Goal: Information Seeking & Learning: Learn about a topic

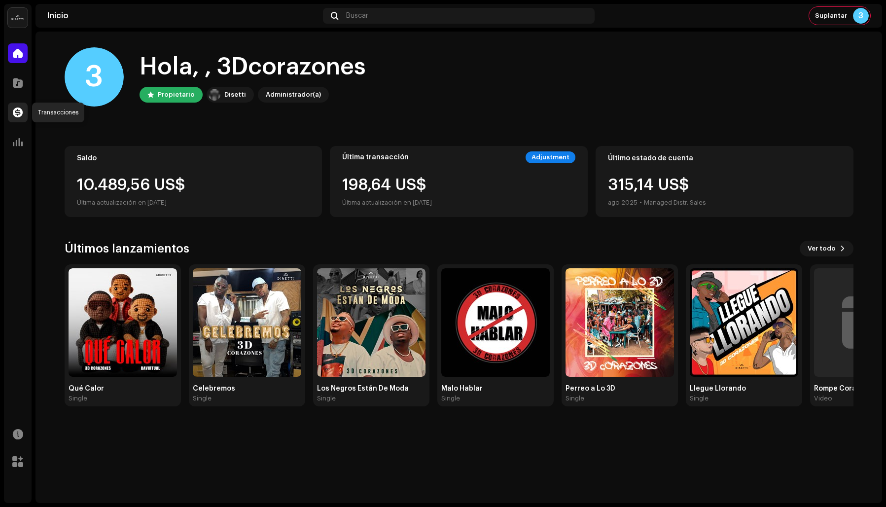
click at [15, 113] on span at bounding box center [18, 112] width 10 height 8
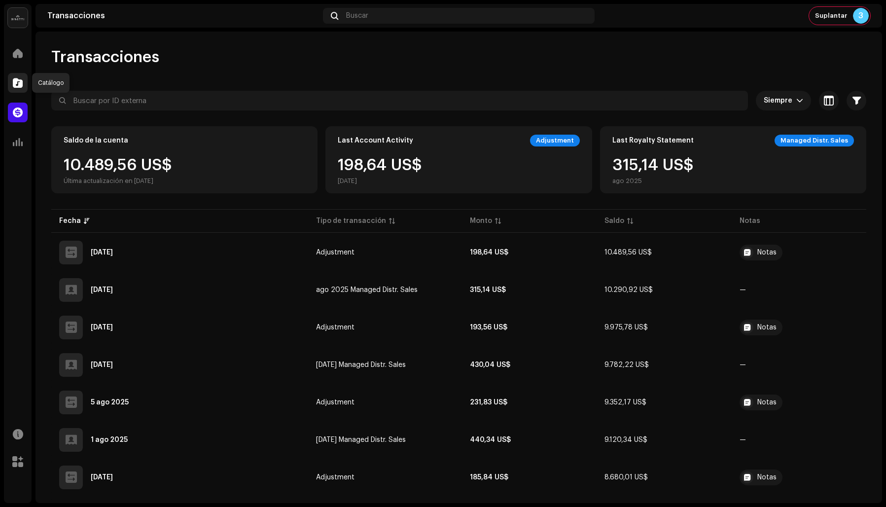
click at [17, 82] on span at bounding box center [18, 83] width 10 height 8
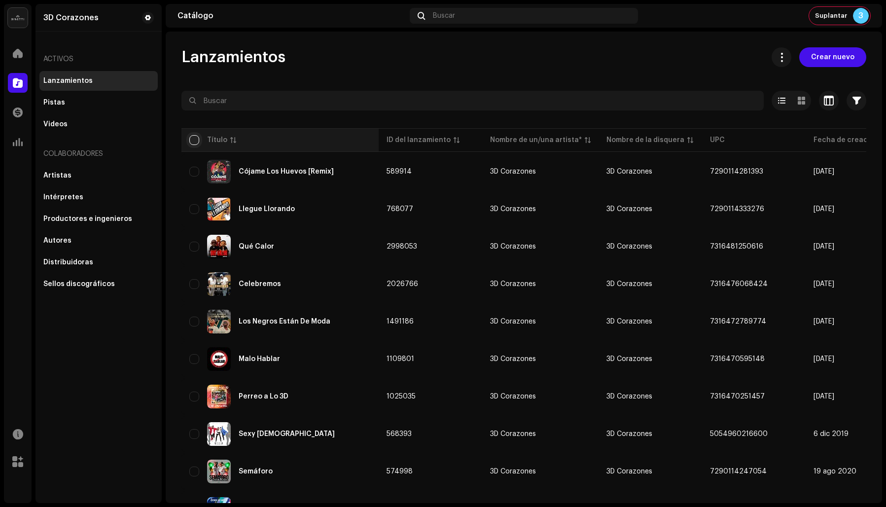
click at [193, 139] on input "checkbox" at bounding box center [194, 140] width 10 height 10
checkbox input "true"
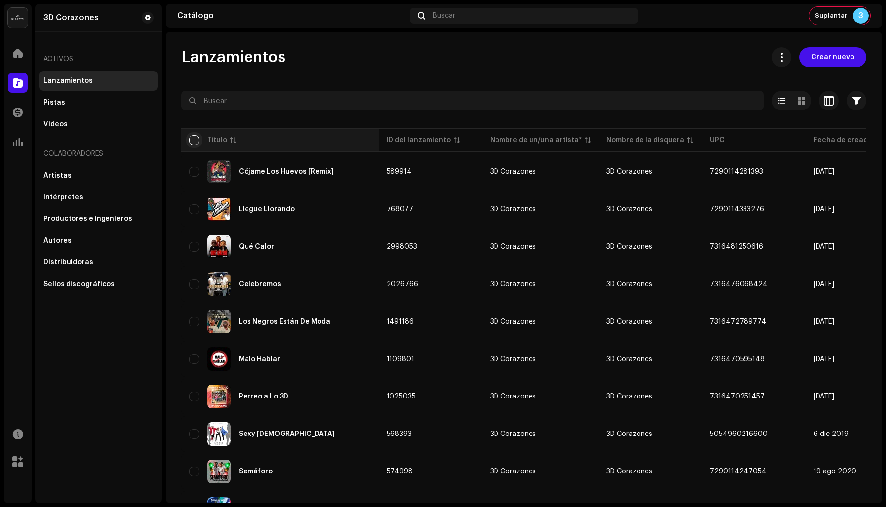
checkbox input "true"
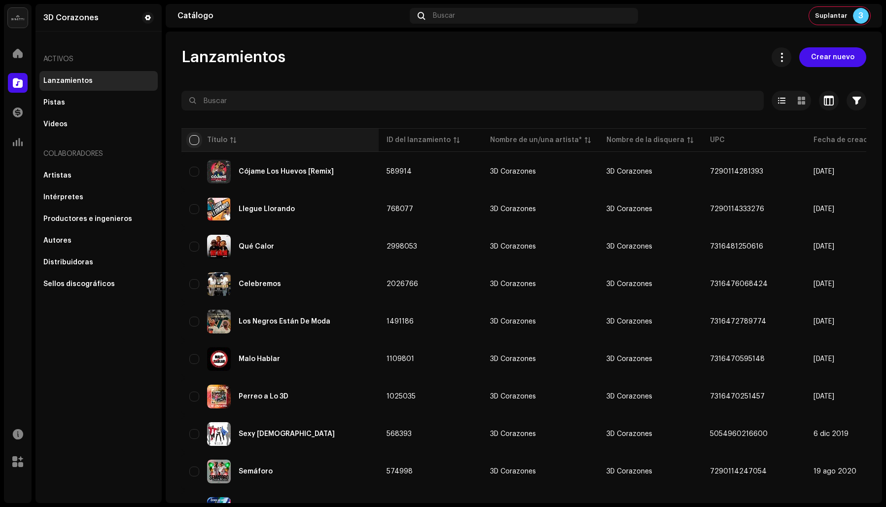
checkbox input "true"
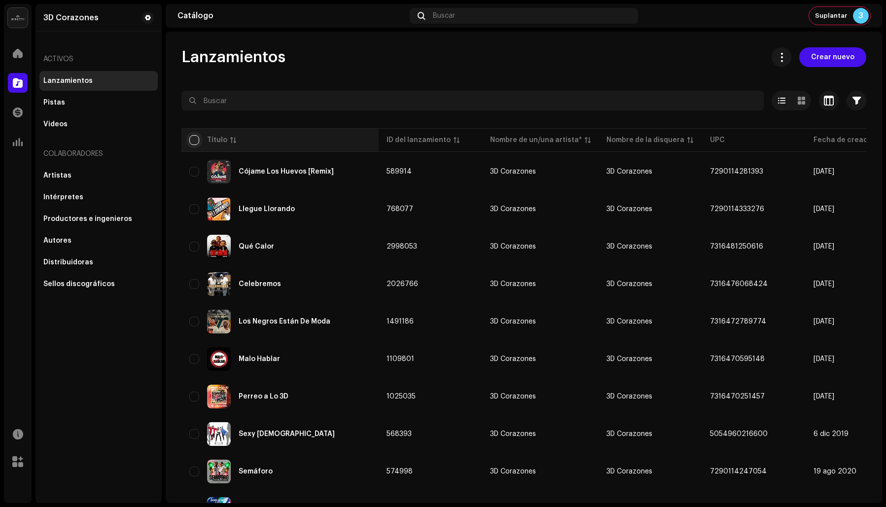
checkbox input "true"
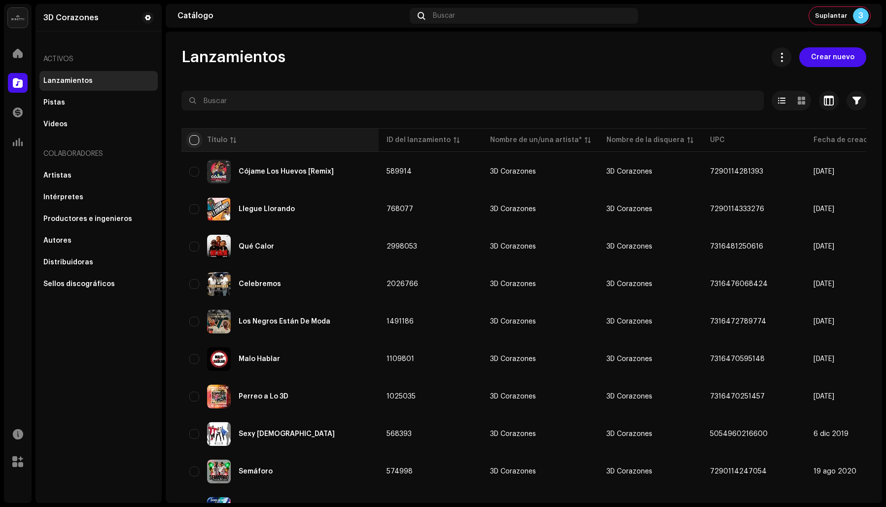
checkbox input "true"
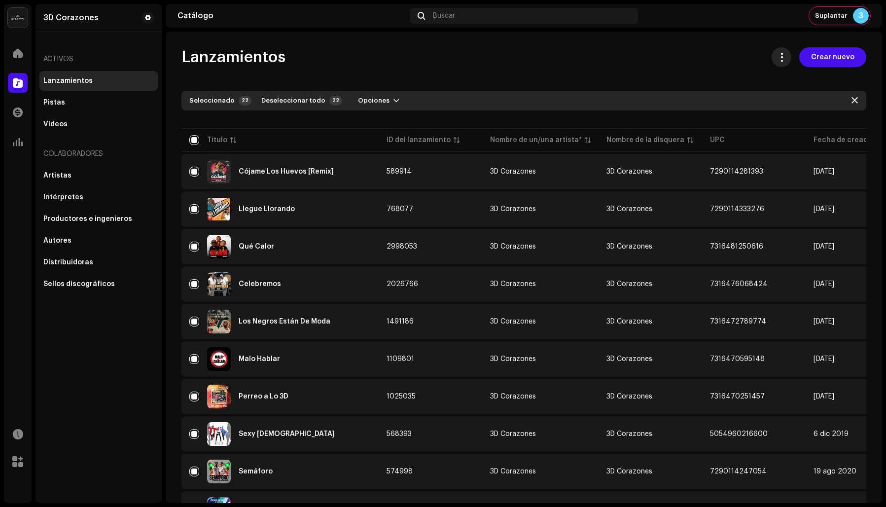
click at [780, 58] on span at bounding box center [781, 57] width 9 height 8
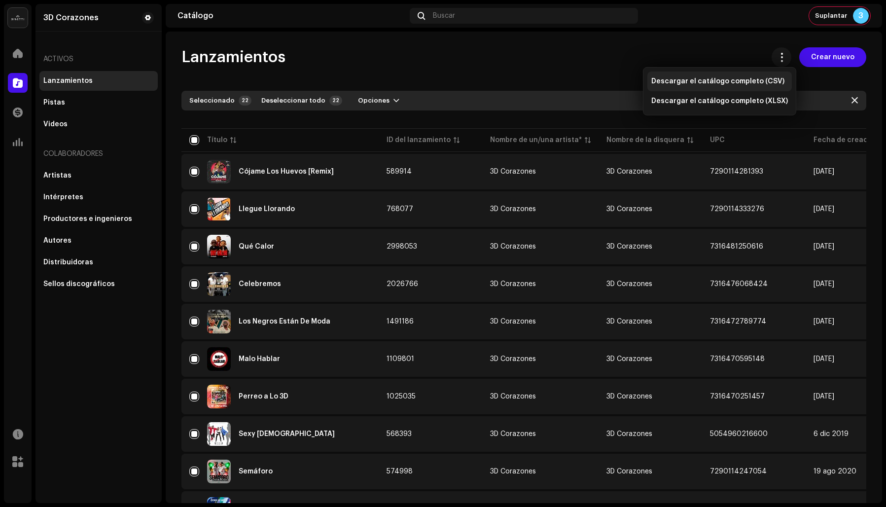
click at [731, 81] on span "Descargar el catálogo completo (CSV)" at bounding box center [717, 81] width 133 height 8
click at [585, 58] on div "Lanzamientos Crear nuevo" at bounding box center [523, 57] width 685 height 20
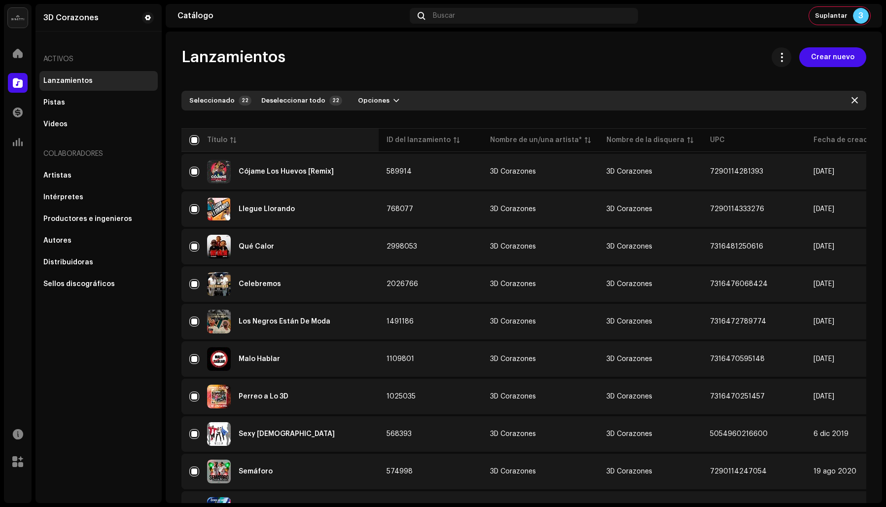
click at [189, 134] on th "Título" at bounding box center [279, 140] width 197 height 24
click at [195, 137] on input "checkbox" at bounding box center [194, 140] width 10 height 10
checkbox input "false"
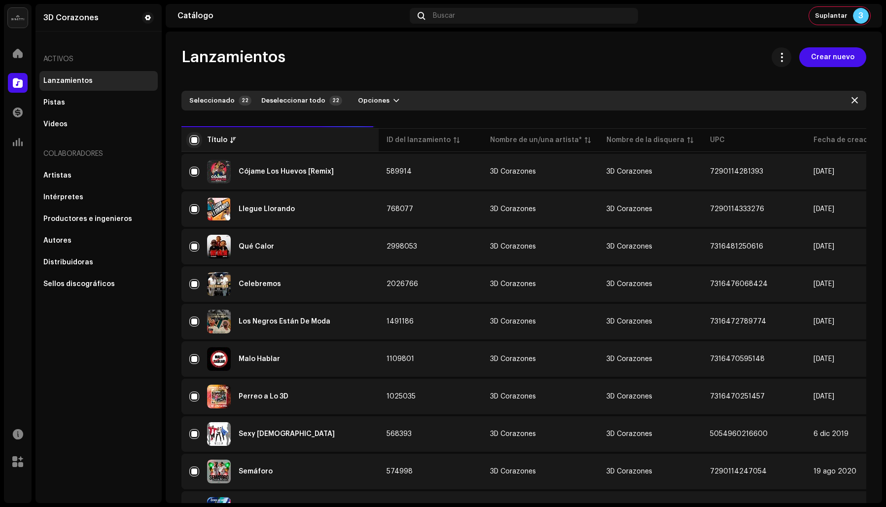
checkbox input "false"
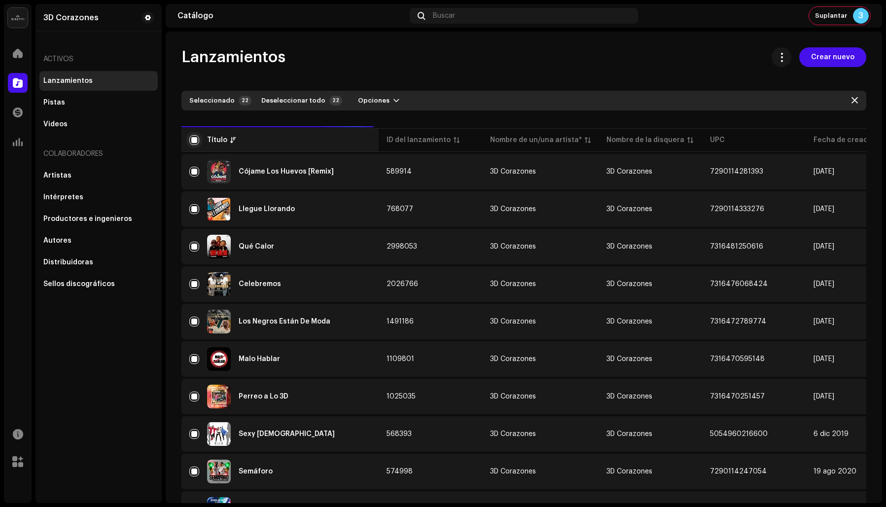
checkbox input "false"
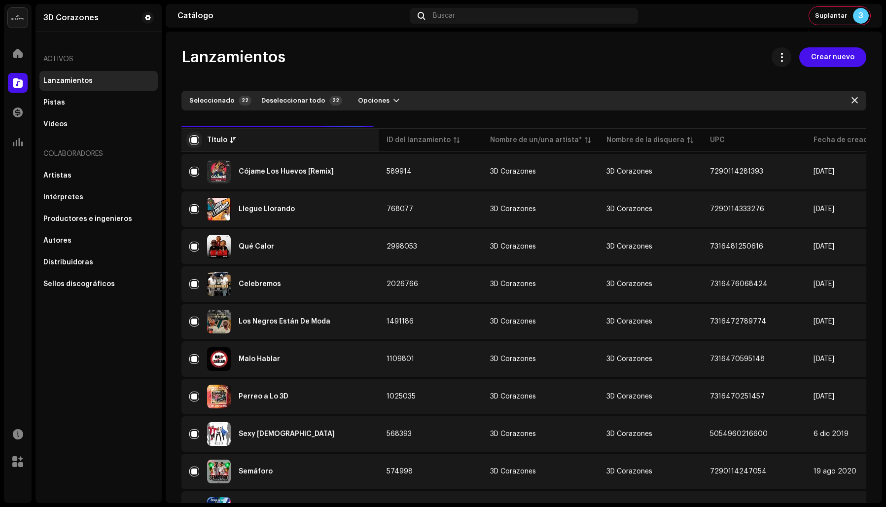
checkbox input "false"
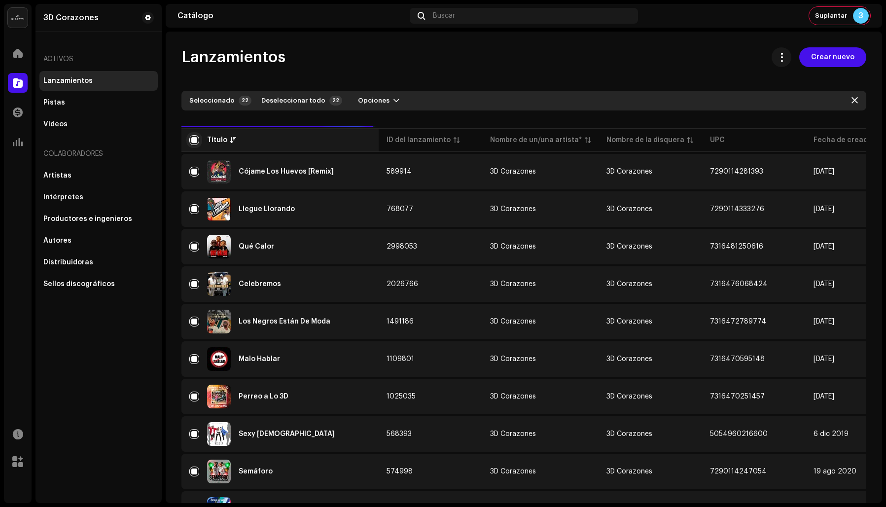
checkbox input "false"
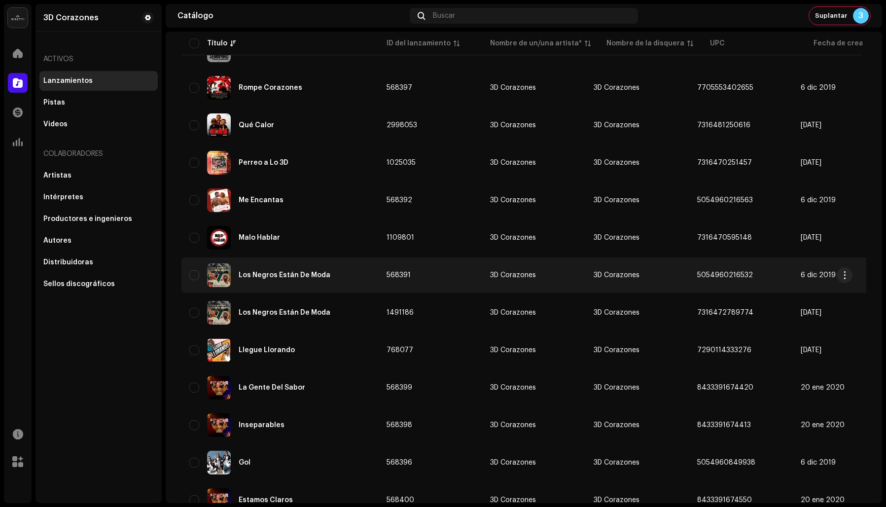
scroll to position [204, 0]
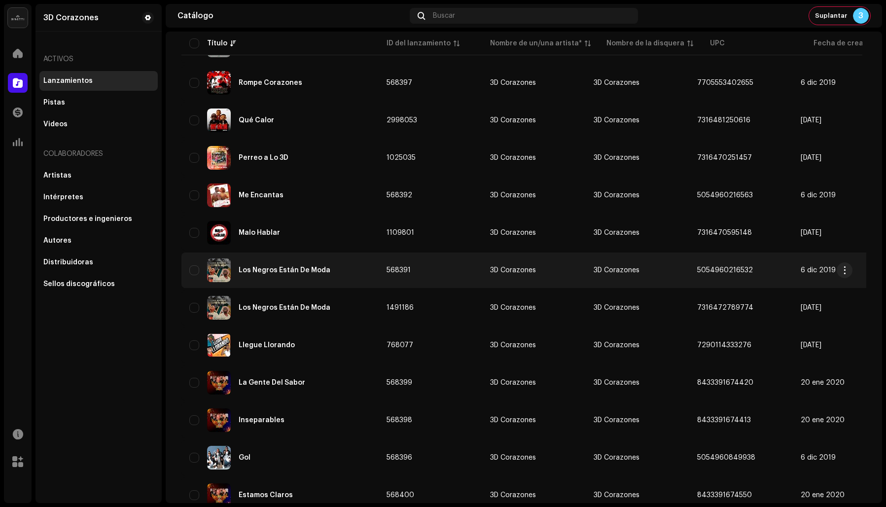
click at [286, 265] on div "Los Negros Están De Moda" at bounding box center [279, 270] width 181 height 24
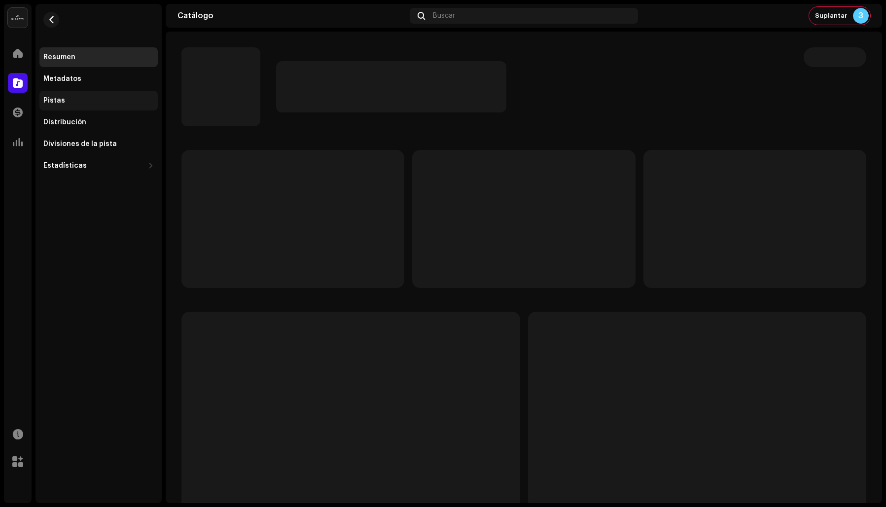
click at [50, 102] on div "Pistas" at bounding box center [54, 101] width 22 height 8
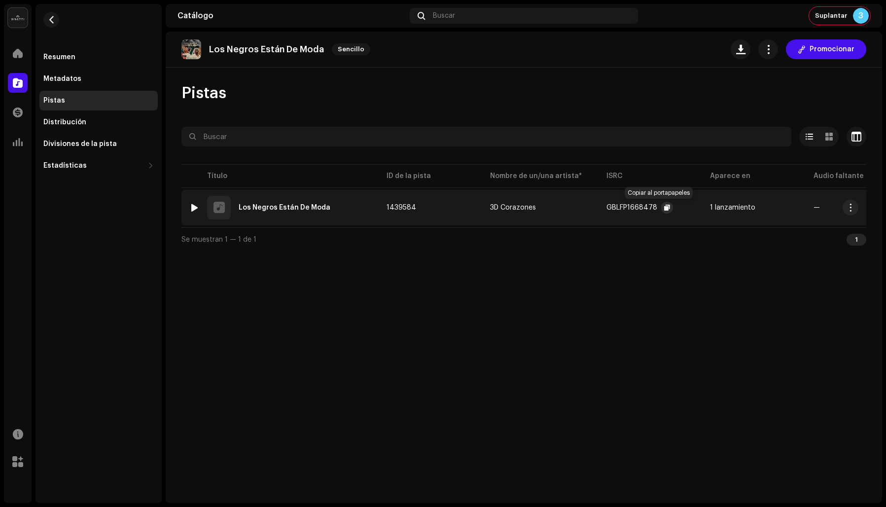
click at [664, 205] on span "button" at bounding box center [667, 208] width 6 height 8
click at [51, 21] on span "button" at bounding box center [51, 20] width 7 height 8
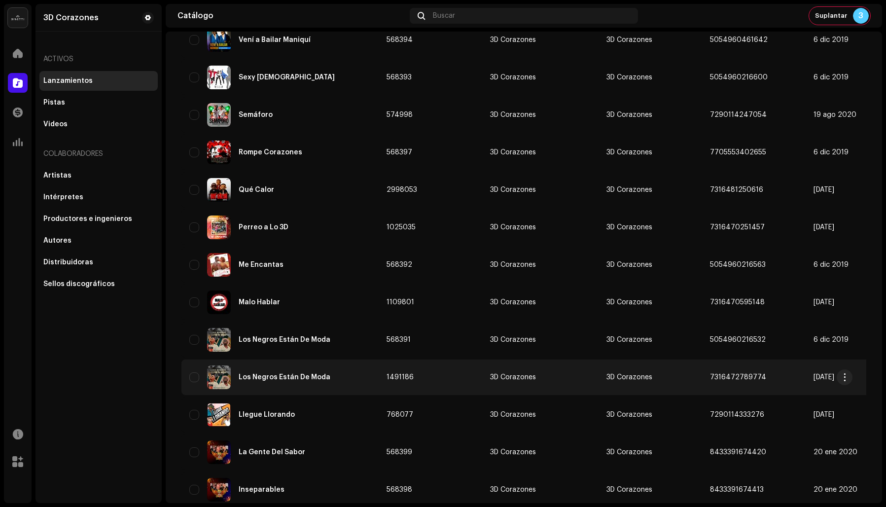
scroll to position [159, 0]
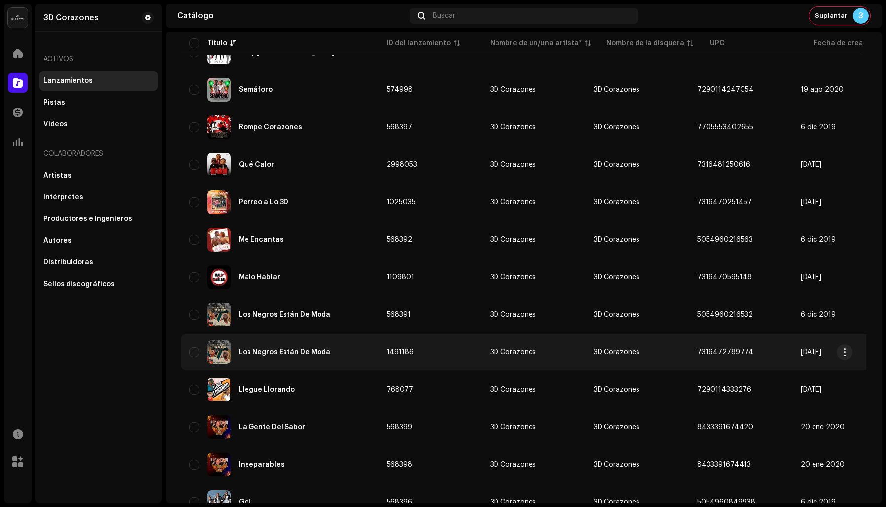
copy span "7316472789774"
drag, startPoint x: 751, startPoint y: 352, endPoint x: 690, endPoint y: 351, distance: 60.7
click at [690, 351] on td "7316472789774" at bounding box center [741, 351] width 104 height 35
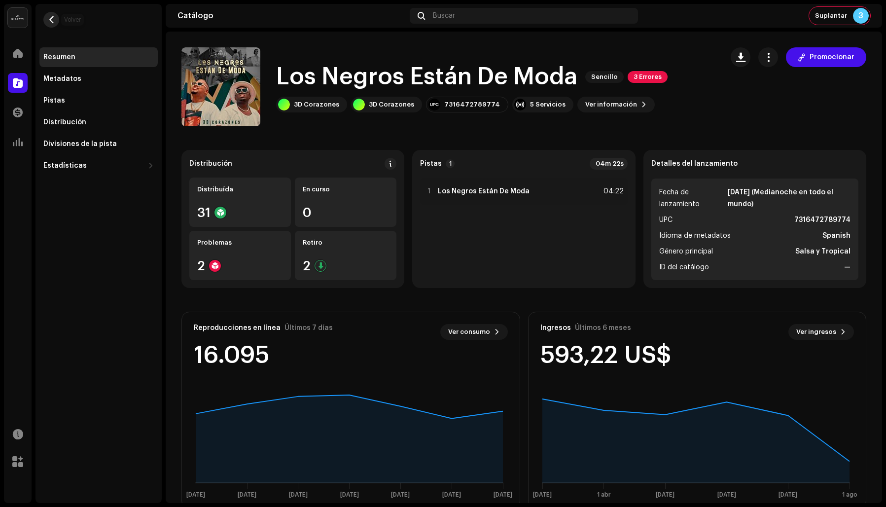
click at [47, 22] on button "button" at bounding box center [51, 20] width 16 height 16
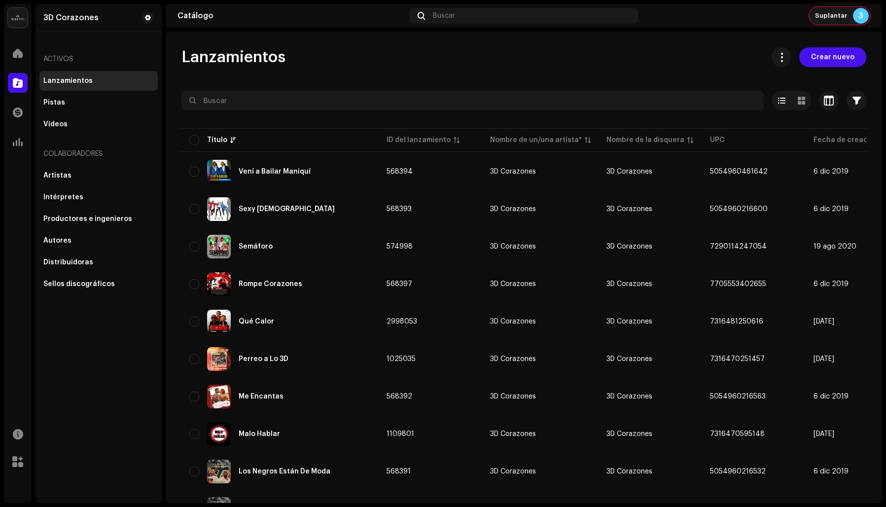
click at [837, 11] on div "Suplantar 3" at bounding box center [839, 16] width 61 height 18
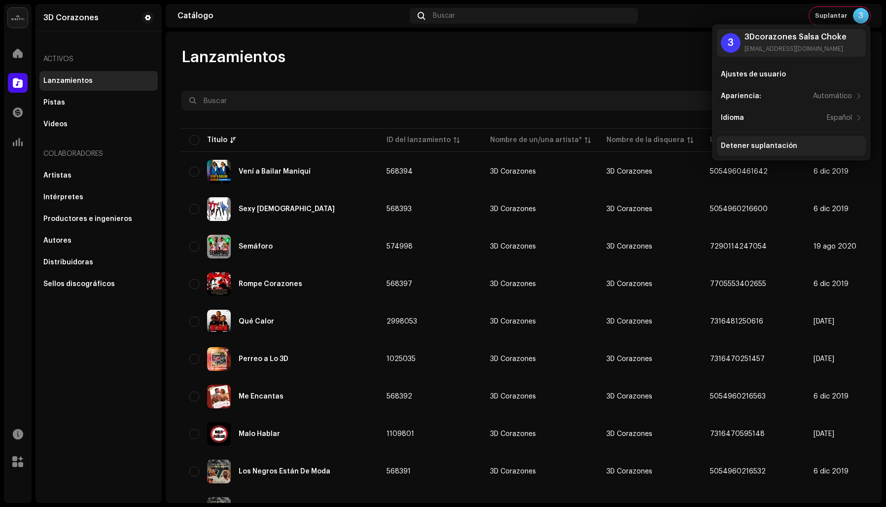
click at [774, 144] on div "Detener suplantación" at bounding box center [759, 146] width 76 height 8
